Goal: Find specific page/section: Find specific page/section

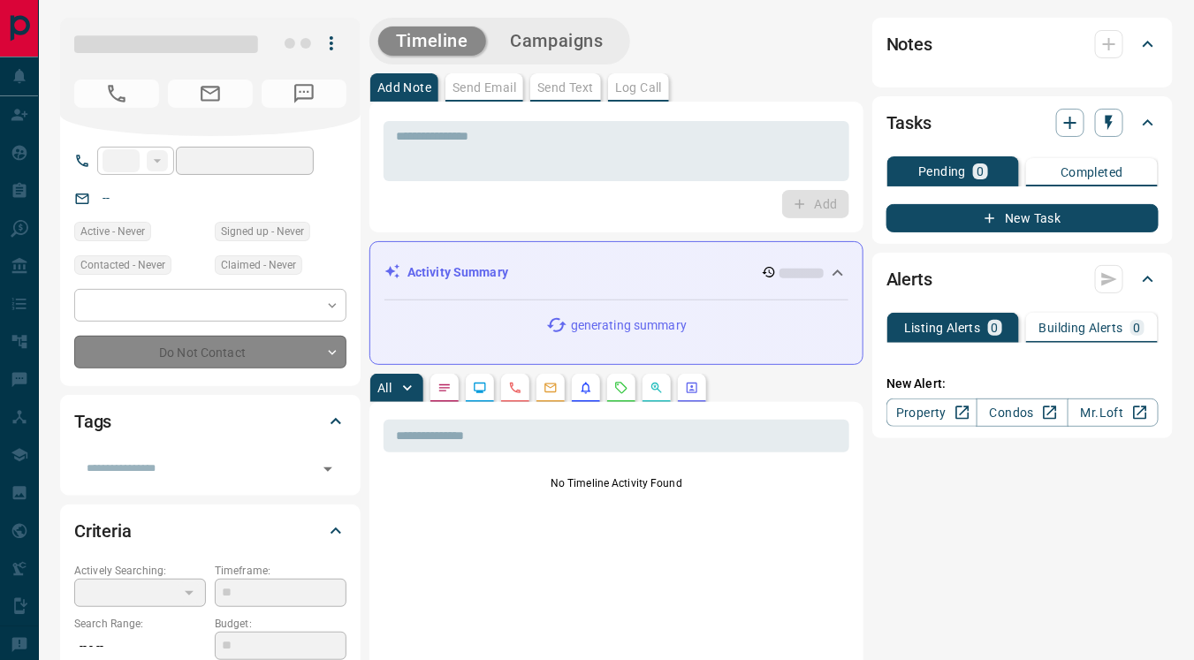
type input "**"
type input "**********"
type input "**"
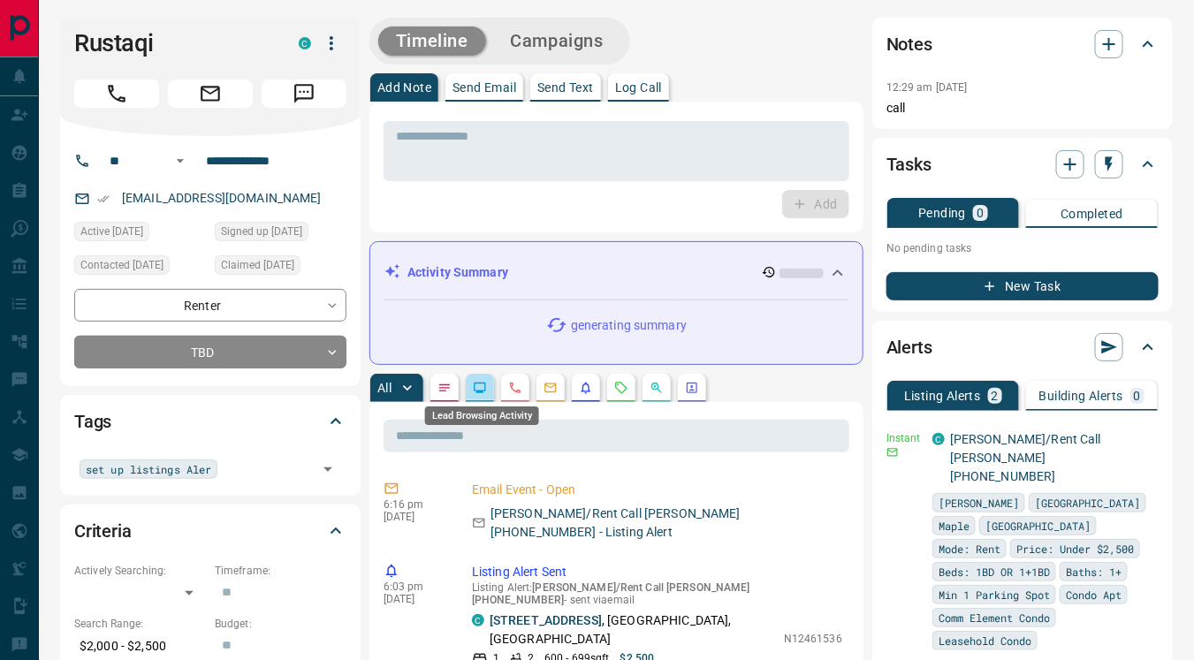
click at [478, 386] on icon "Lead Browsing Activity" at bounding box center [480, 388] width 14 height 14
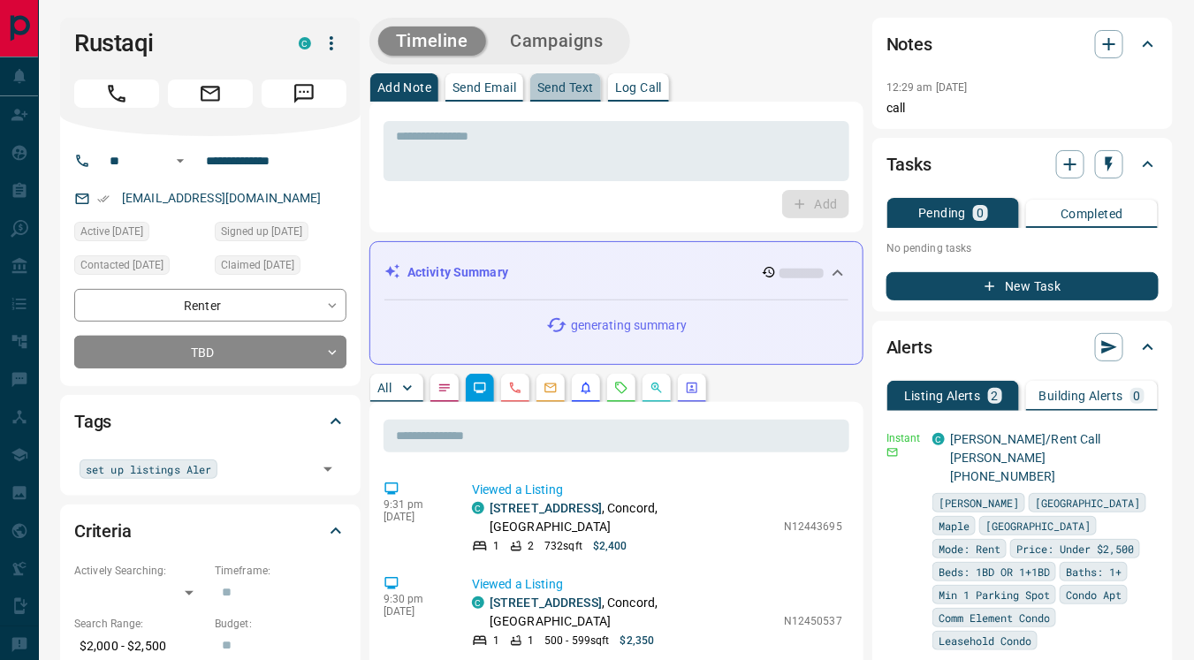
click at [568, 90] on p "Send Text" at bounding box center [565, 87] width 57 height 12
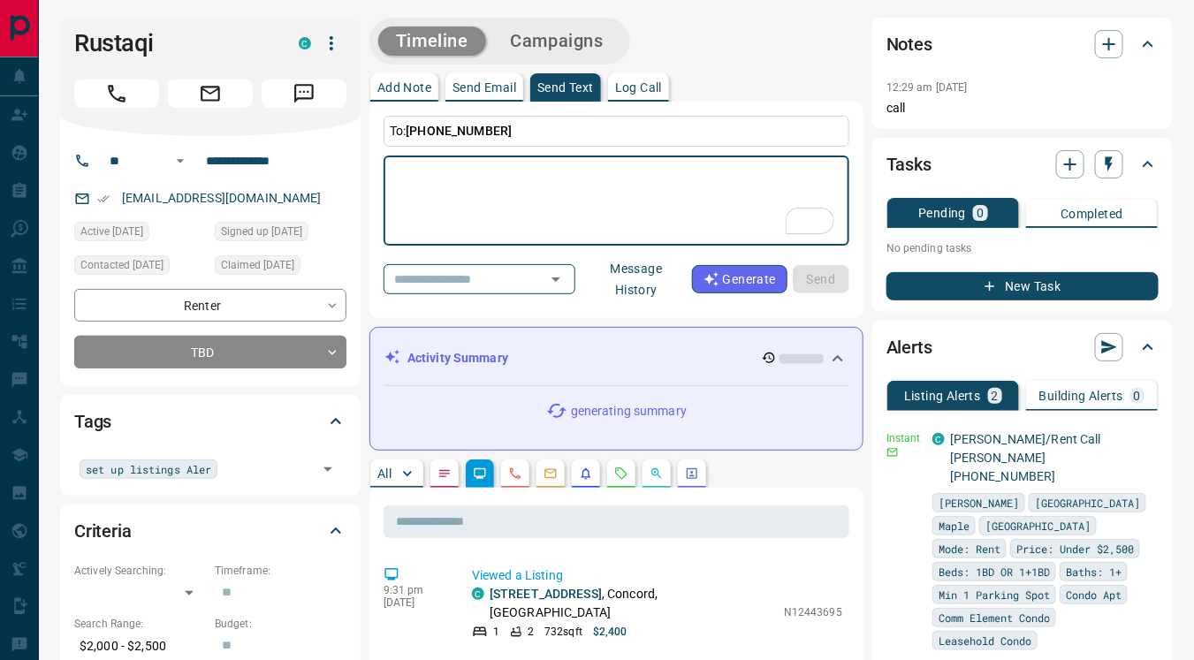
click at [639, 275] on button "Message History" at bounding box center [636, 278] width 111 height 49
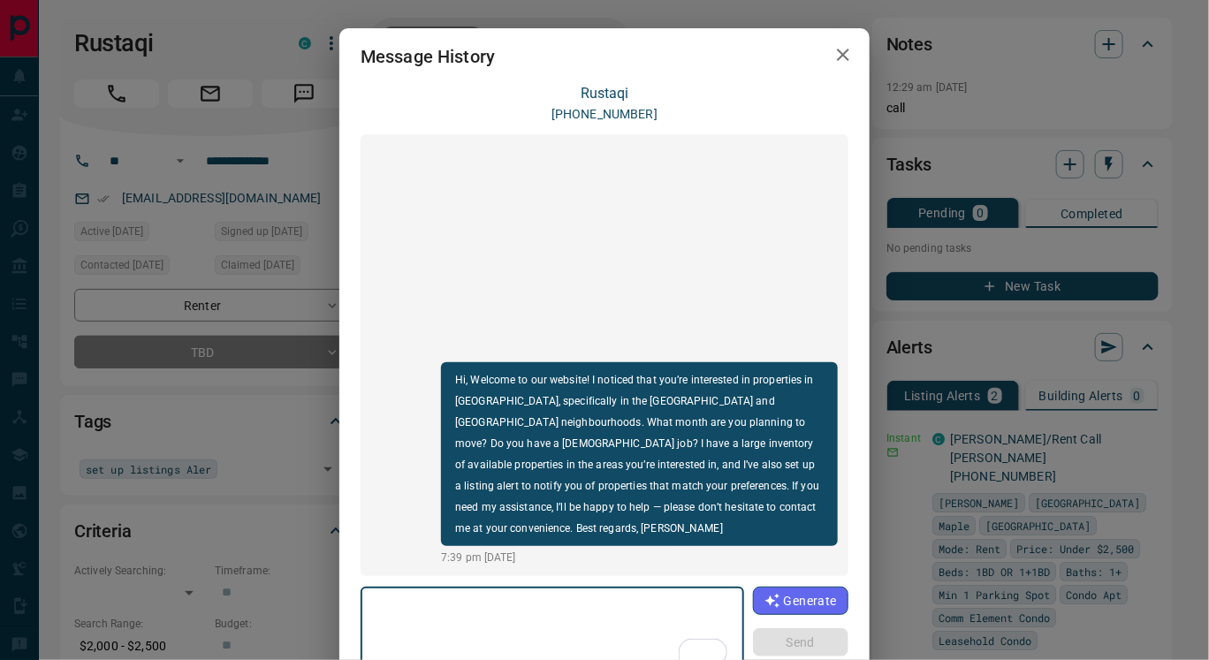
click at [832, 50] on icon "button" at bounding box center [842, 54] width 21 height 21
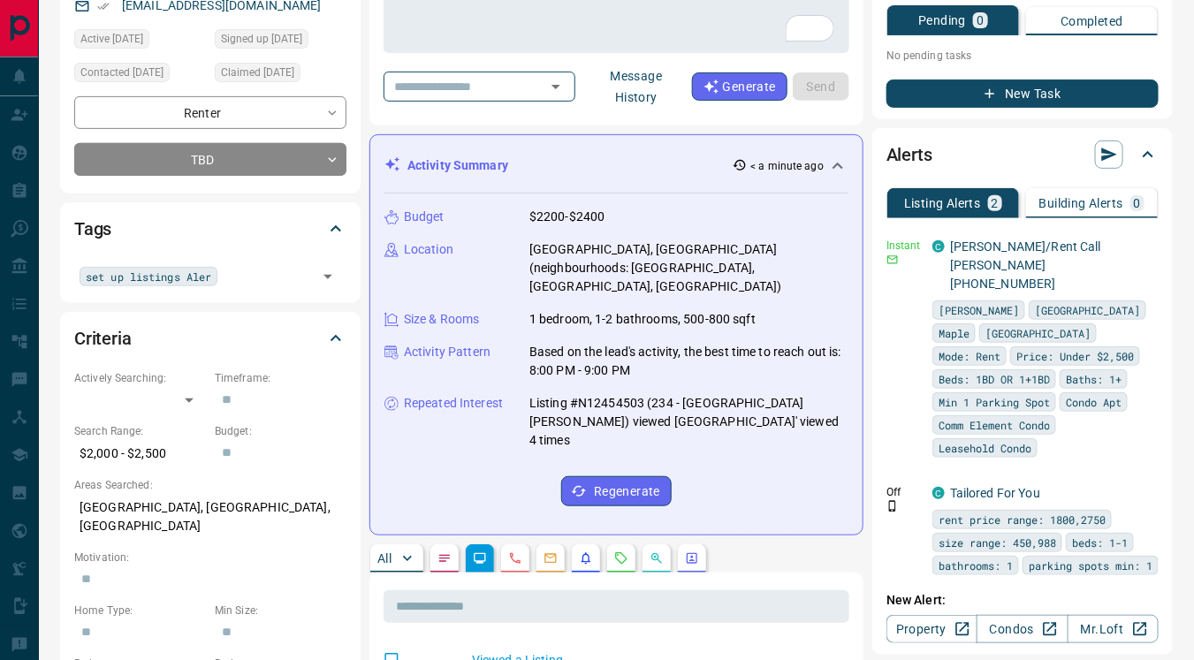
scroll to position [198, 0]
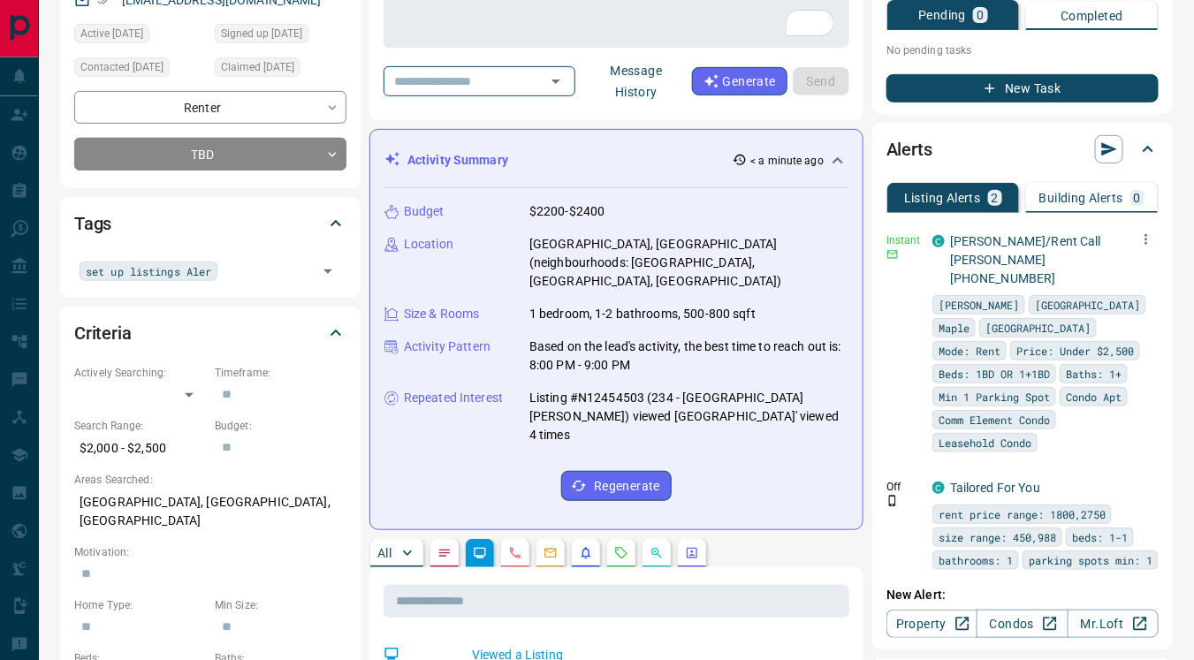
click at [1146, 238] on icon "button" at bounding box center [1146, 239] width 3 height 11
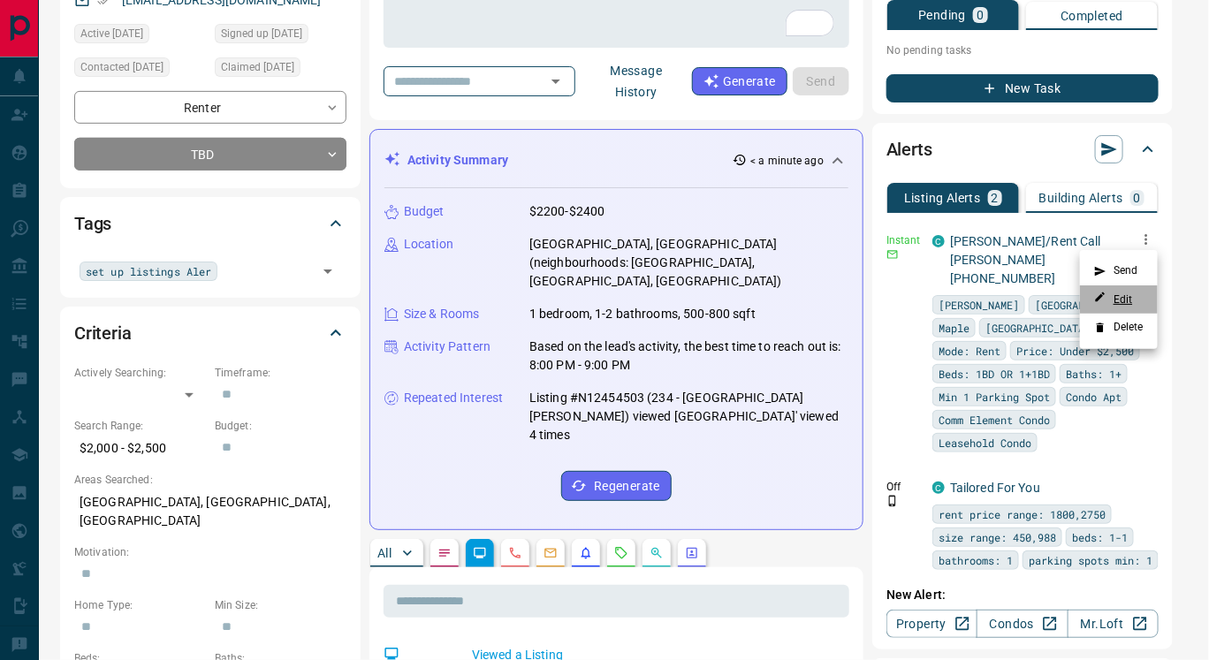
click at [1112, 299] on link "Edit" at bounding box center [1113, 299] width 39 height 17
click at [488, 356] on div at bounding box center [604, 330] width 1209 height 660
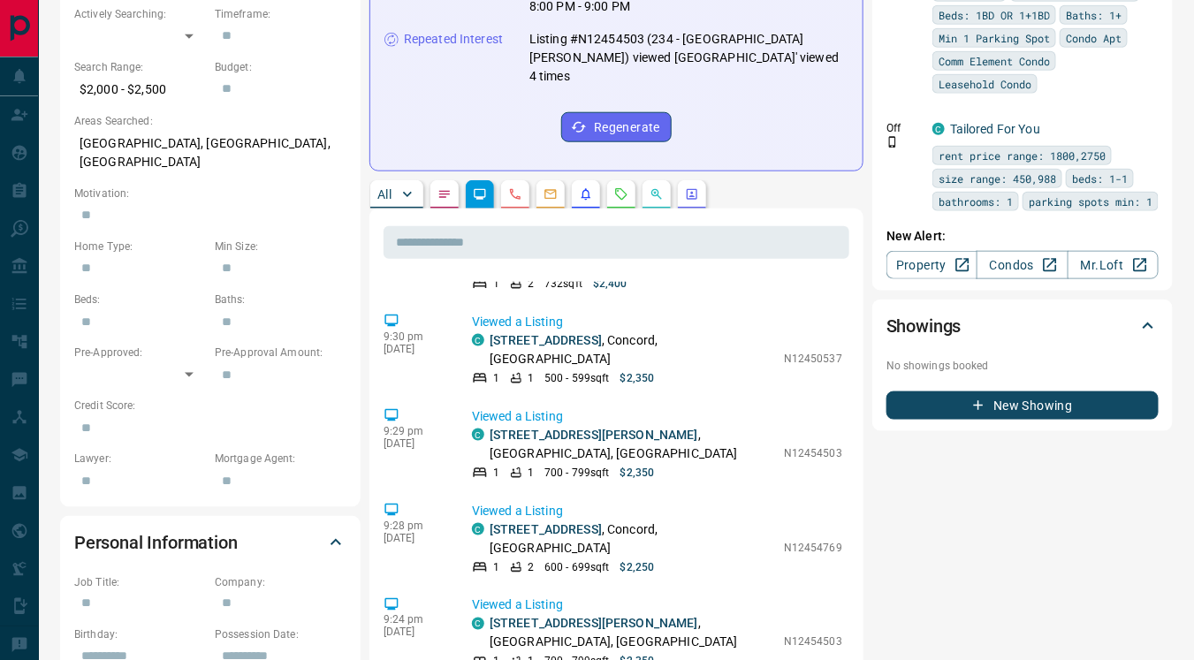
scroll to position [0, 0]
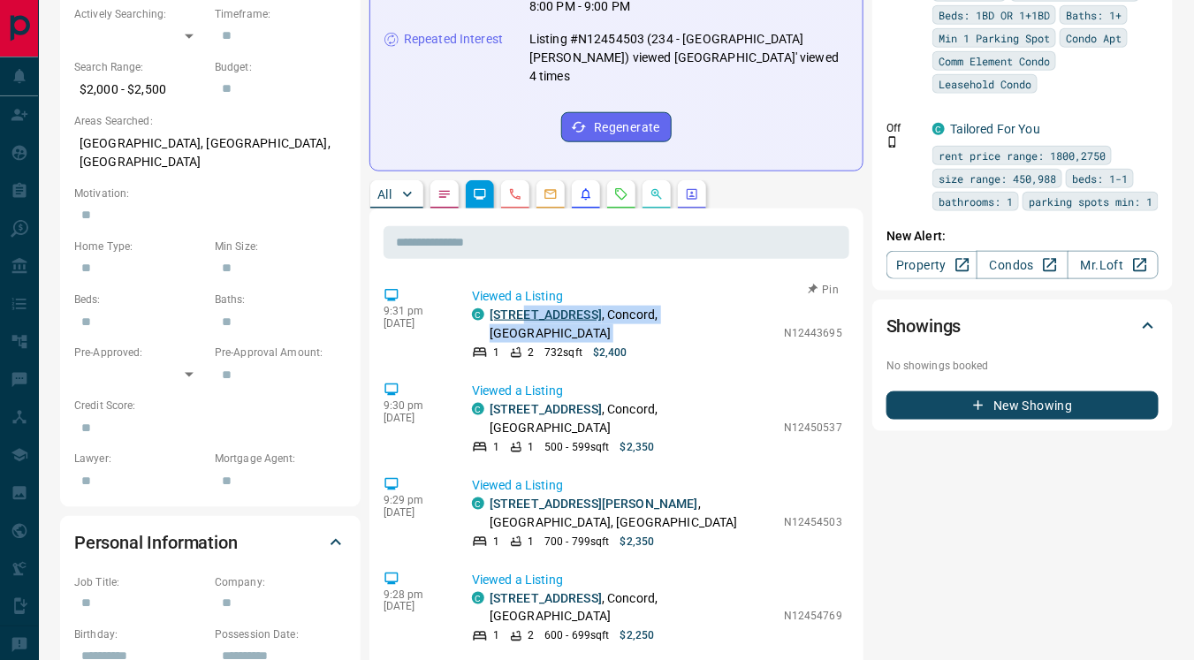
drag, startPoint x: 494, startPoint y: 331, endPoint x: 521, endPoint y: 299, distance: 42.7
click at [521, 306] on div "C 3004 - [STREET_ADDRESS][PERSON_NAME] 1 2 732 sqft $2,400" at bounding box center [623, 333] width 303 height 55
click at [683, 341] on div "9:31 pm [DATE] Viewed a Listing C [STREET_ADDRESS][PERSON_NAME] 1 2 732 sqft $2…" at bounding box center [616, 324] width 466 height 84
click at [581, 307] on link "[STREET_ADDRESS]" at bounding box center [546, 314] width 112 height 14
click at [542, 402] on link "[STREET_ADDRESS]" at bounding box center [546, 409] width 112 height 14
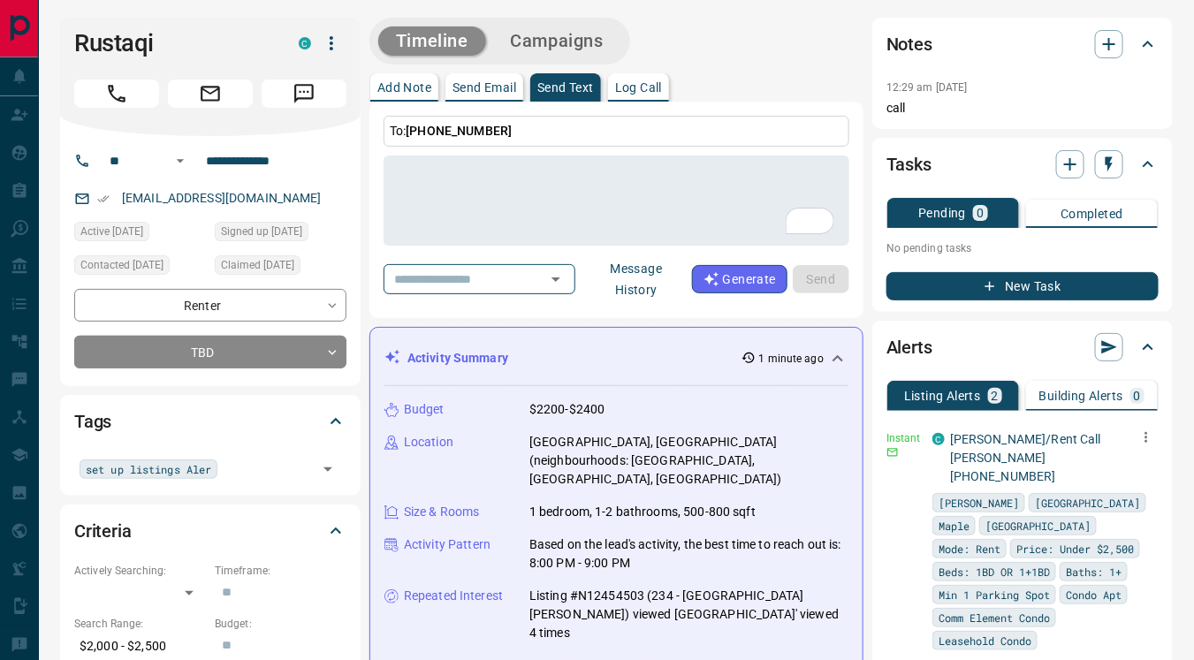
click at [658, 273] on button "Message History" at bounding box center [636, 278] width 111 height 49
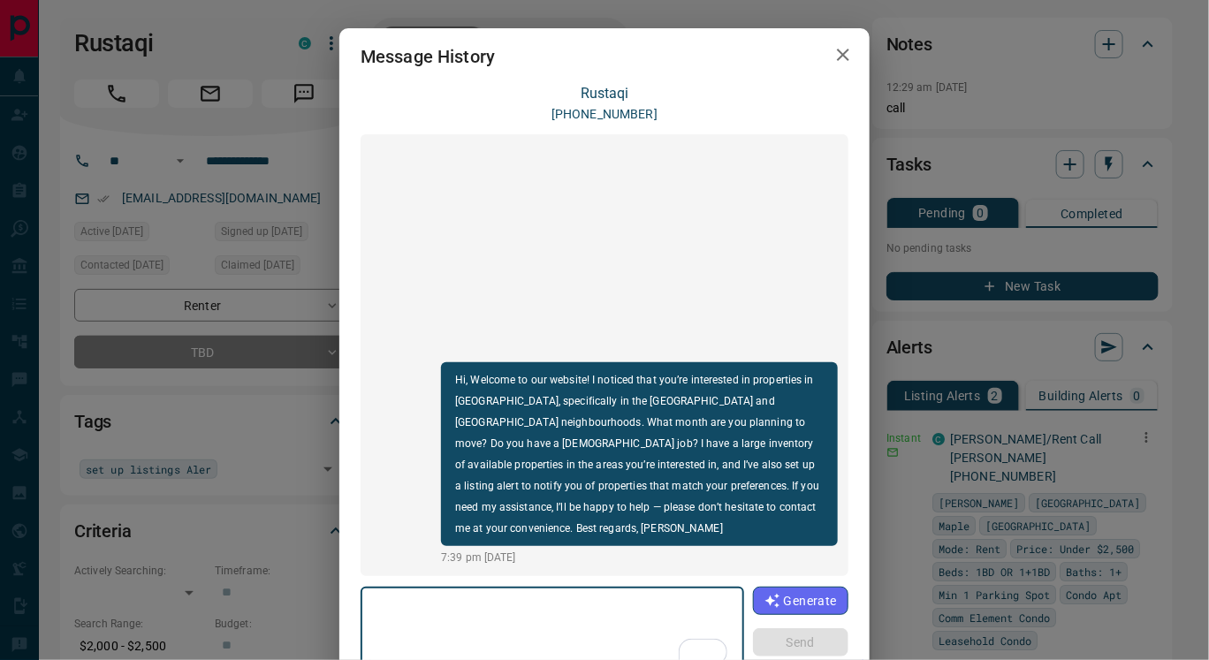
click at [832, 57] on icon "button" at bounding box center [842, 54] width 21 height 21
